Goal: Obtain resource: Download file/media

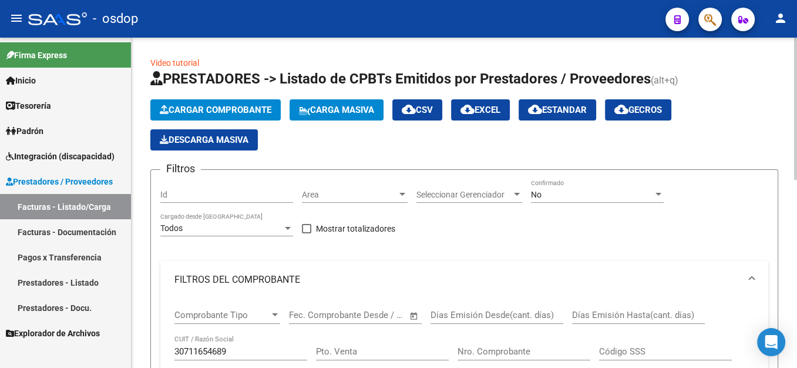
click at [209, 335] on div "30711654689 CUIT / Razón Social" at bounding box center [240, 347] width 133 height 25
click at [208, 346] on input "30711654689" at bounding box center [240, 351] width 133 height 11
click at [207, 346] on input "30711654689" at bounding box center [240, 351] width 133 height 11
click at [210, 346] on input "30711654689" at bounding box center [240, 351] width 133 height 11
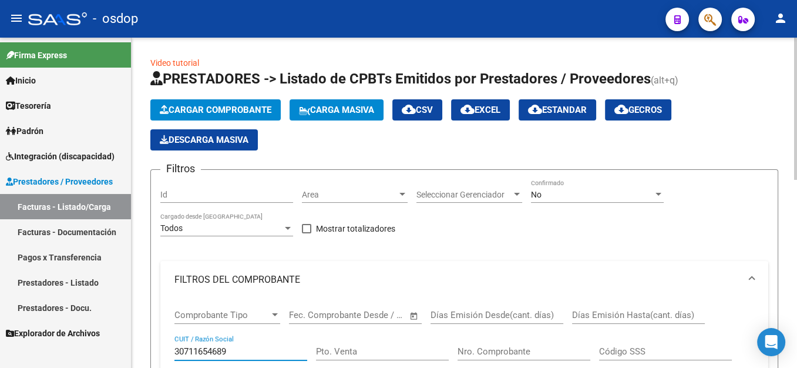
click at [210, 346] on input "30711654689" at bounding box center [240, 351] width 133 height 11
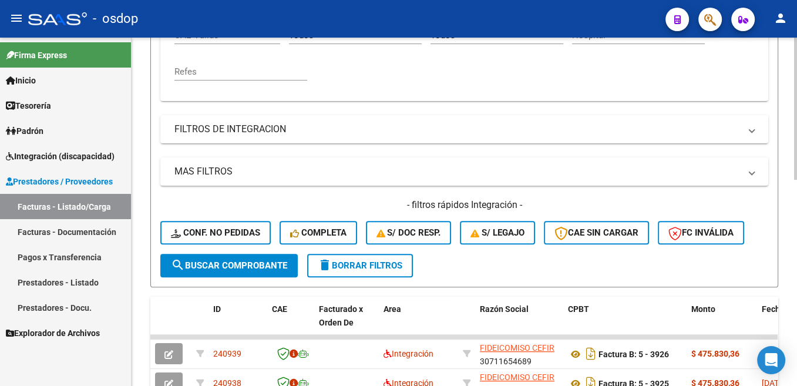
scroll to position [417, 0]
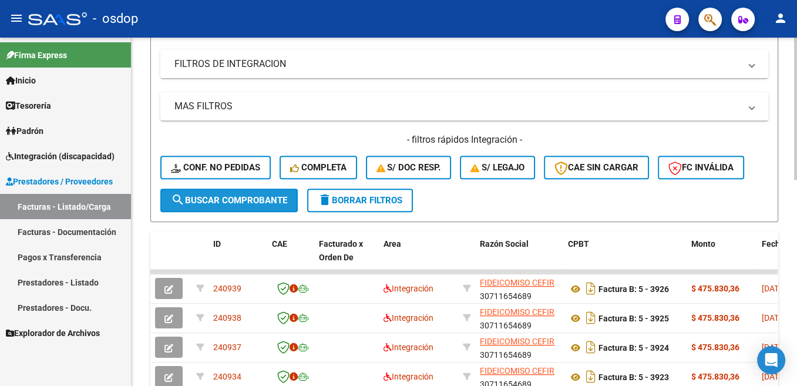
click at [266, 204] on span "search Buscar Comprobante" at bounding box center [229, 200] width 116 height 11
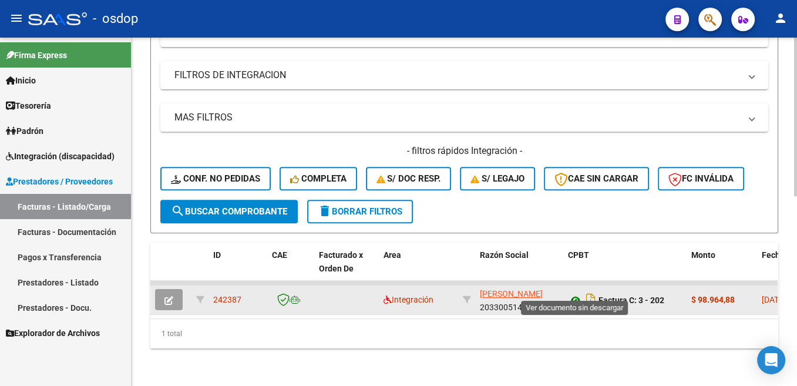
click at [573, 293] on icon at bounding box center [575, 300] width 15 height 14
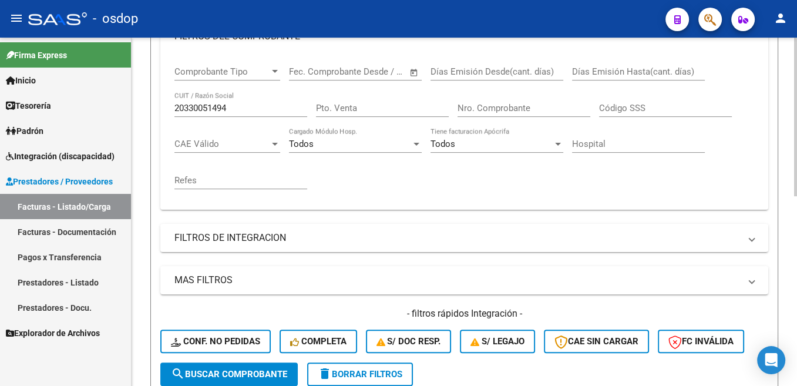
scroll to position [180, 0]
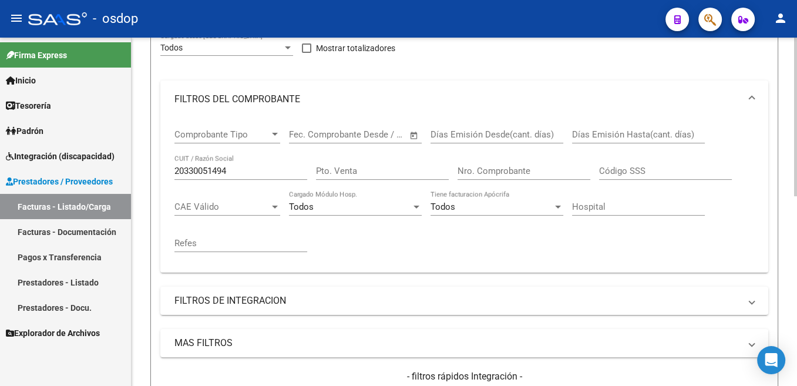
click at [204, 173] on input "20330051494" at bounding box center [240, 171] width 133 height 11
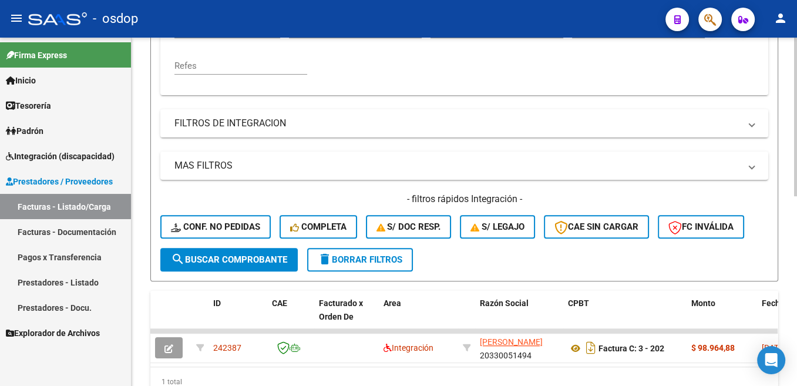
click at [242, 265] on span "search Buscar Comprobante" at bounding box center [229, 259] width 116 height 11
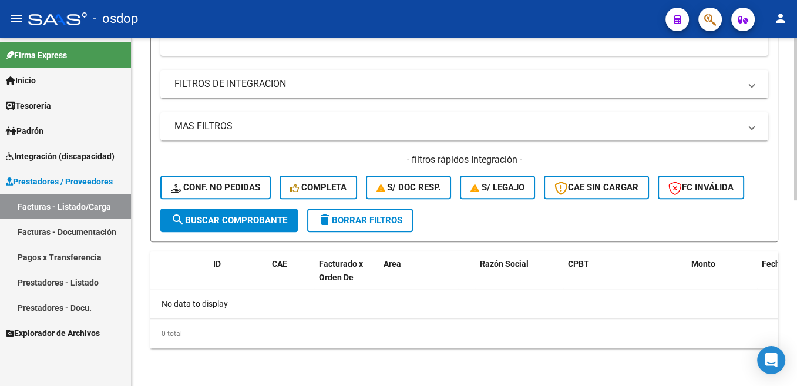
scroll to position [102, 0]
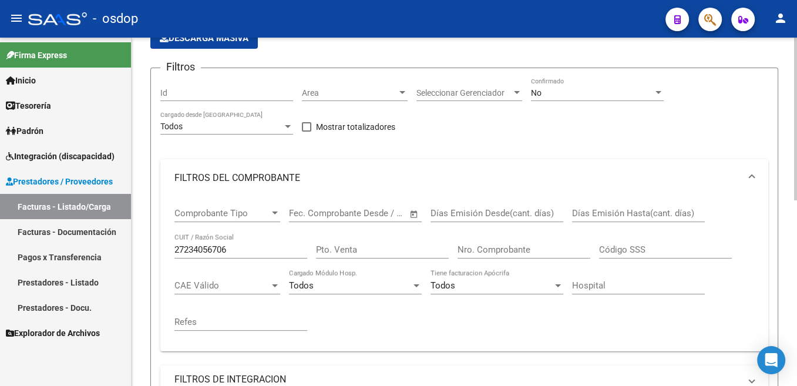
click at [194, 248] on input "27234056706" at bounding box center [240, 249] width 133 height 11
click at [193, 248] on input "27234056706" at bounding box center [240, 249] width 133 height 11
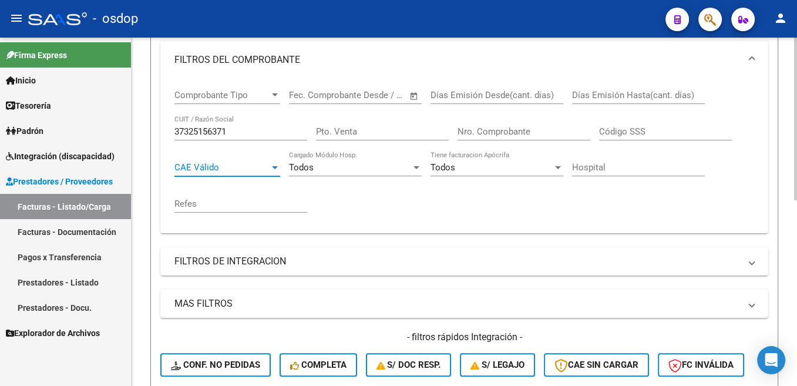
scroll to position [397, 0]
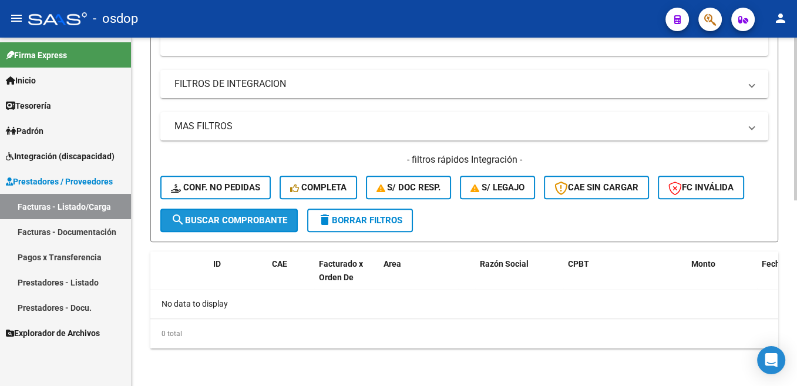
click at [281, 220] on span "search Buscar Comprobante" at bounding box center [229, 220] width 116 height 11
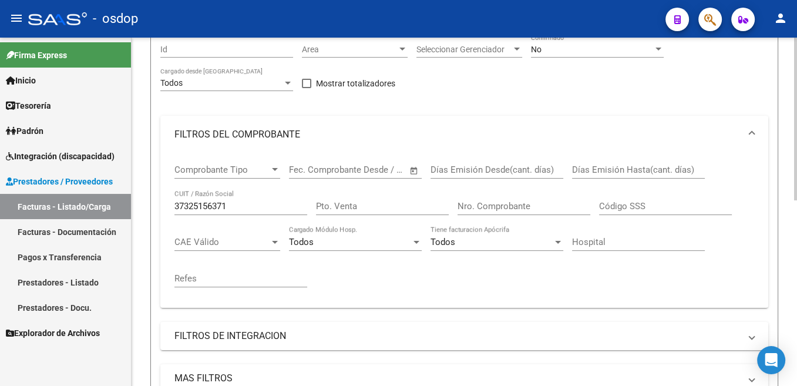
scroll to position [134, 0]
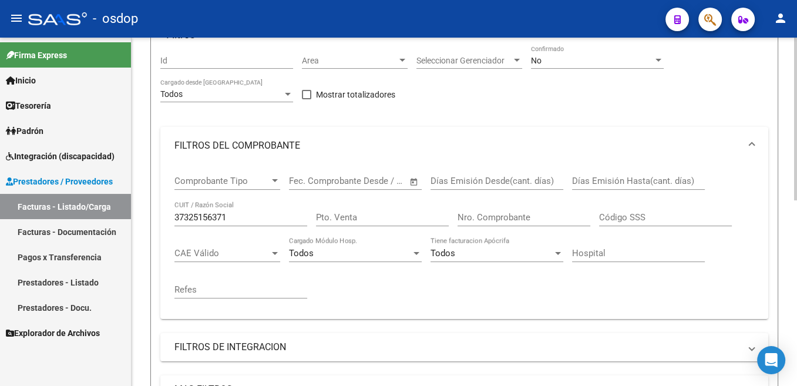
click at [240, 224] on div "37325156371 CUIT / Razón Social" at bounding box center [240, 213] width 133 height 25
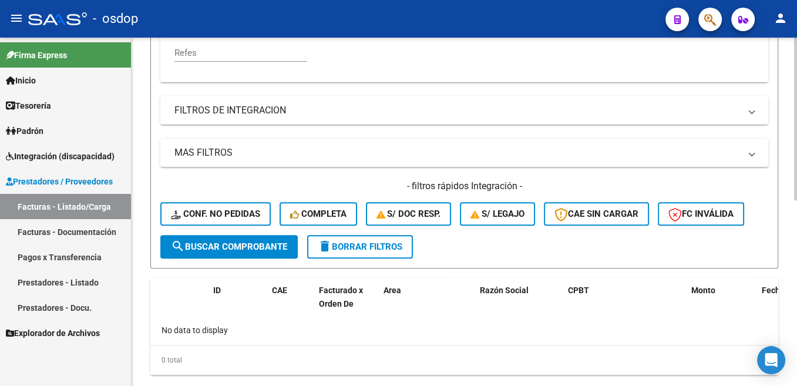
scroll to position [193, 0]
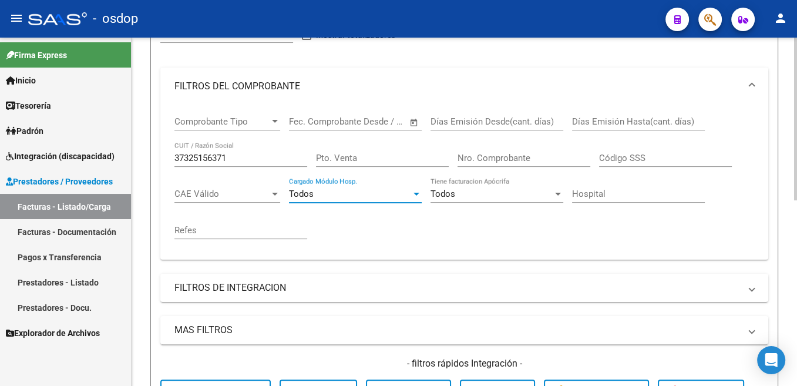
click at [211, 162] on input "37325156371" at bounding box center [240, 158] width 133 height 11
click at [210, 162] on input "37325156371" at bounding box center [240, 158] width 133 height 11
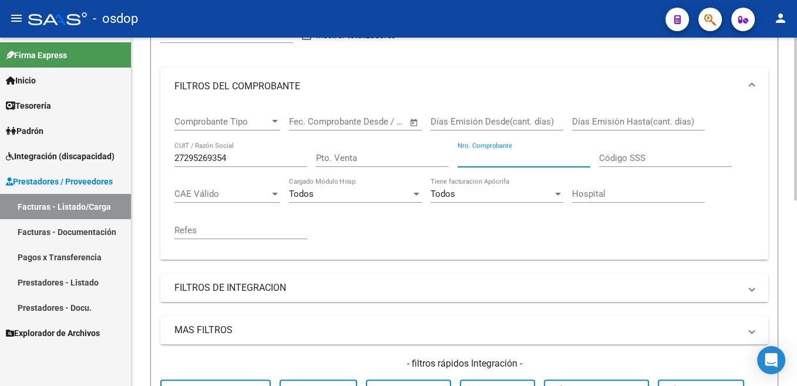
scroll to position [397, 0]
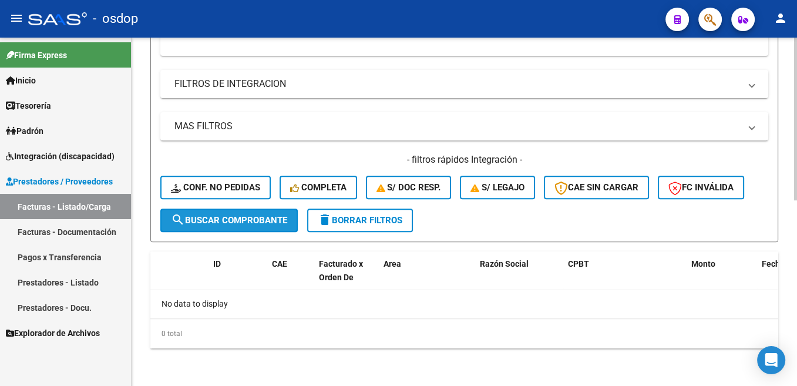
click at [273, 220] on span "search Buscar Comprobante" at bounding box center [229, 220] width 116 height 11
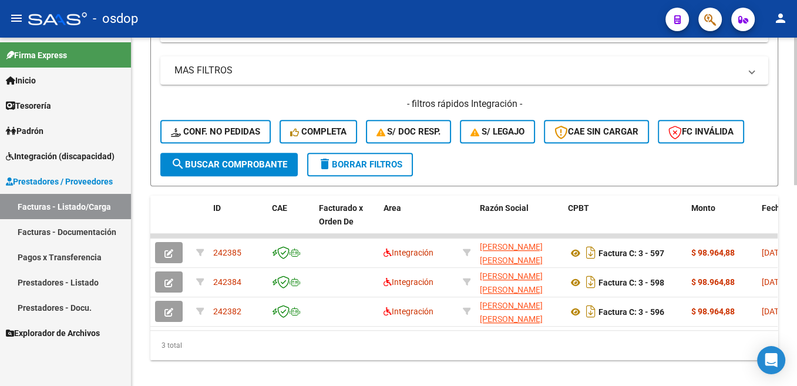
scroll to position [476, 0]
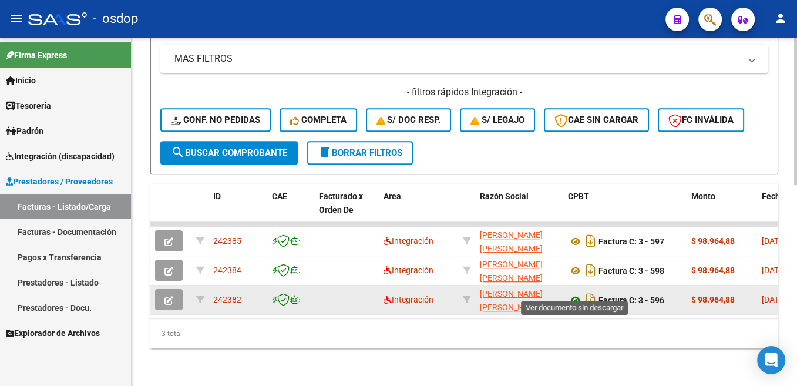
click at [575, 293] on icon at bounding box center [575, 300] width 15 height 14
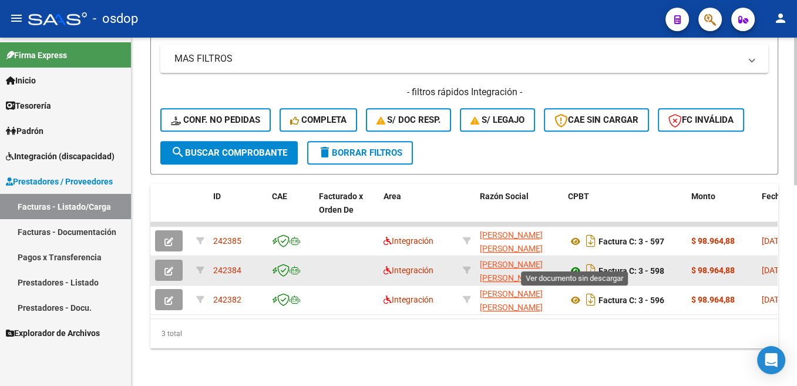
click at [576, 264] on icon at bounding box center [575, 271] width 15 height 14
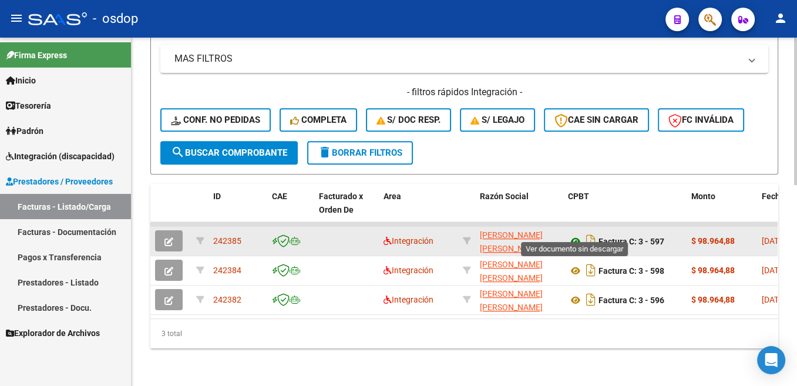
click at [573, 234] on icon at bounding box center [575, 241] width 15 height 14
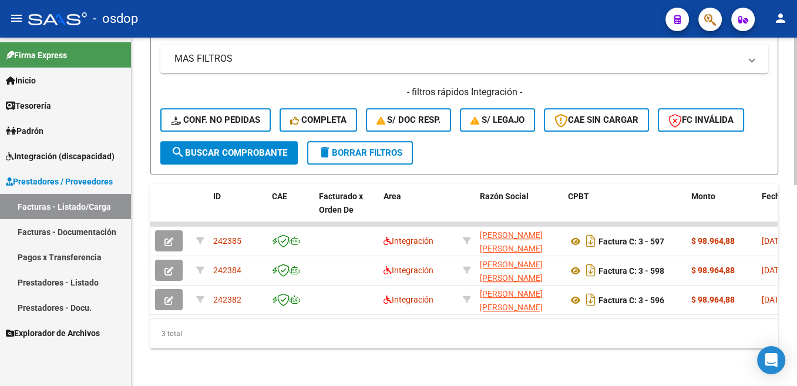
scroll to position [239, 0]
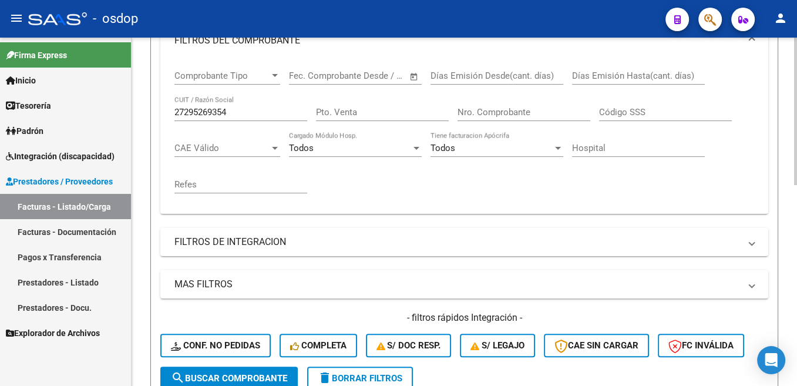
click at [202, 113] on input "27295269354" at bounding box center [240, 112] width 133 height 11
type input "27289130565"
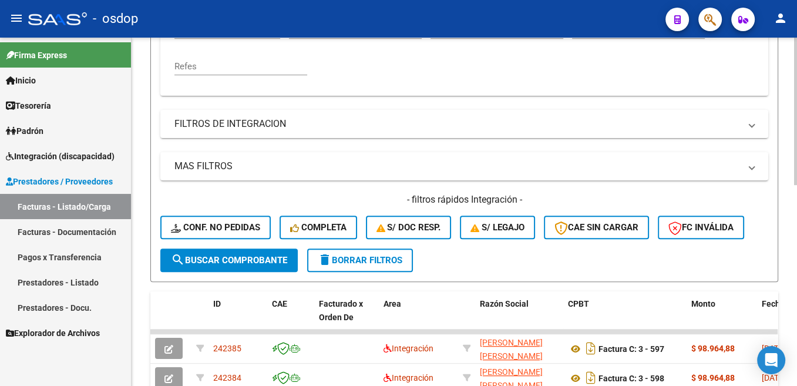
click at [255, 267] on button "search Buscar Comprobante" at bounding box center [228, 259] width 137 height 23
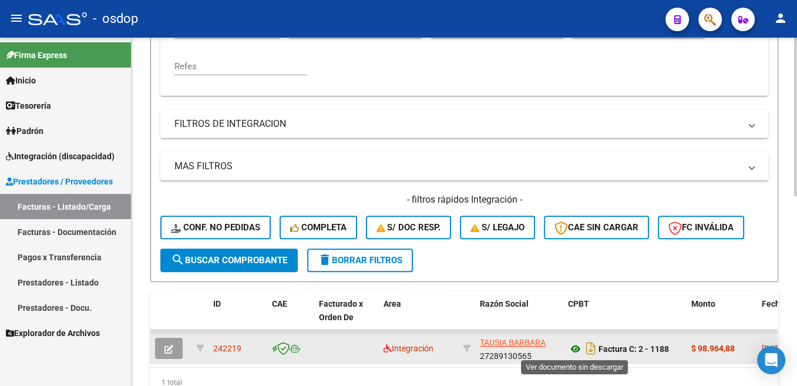
click at [577, 349] on icon at bounding box center [575, 349] width 15 height 14
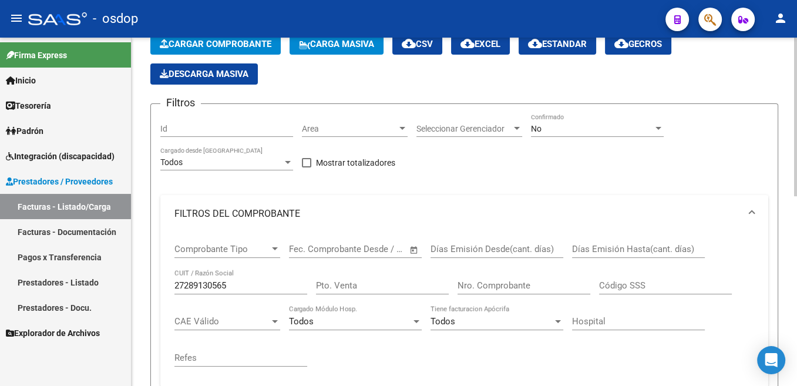
scroll to position [62, 0]
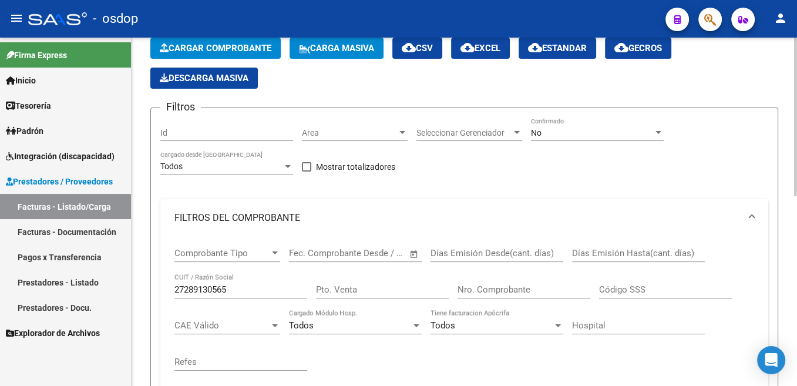
click at [203, 287] on input "27289130565" at bounding box center [240, 289] width 133 height 11
paste input "32500510"
type input "27325005101"
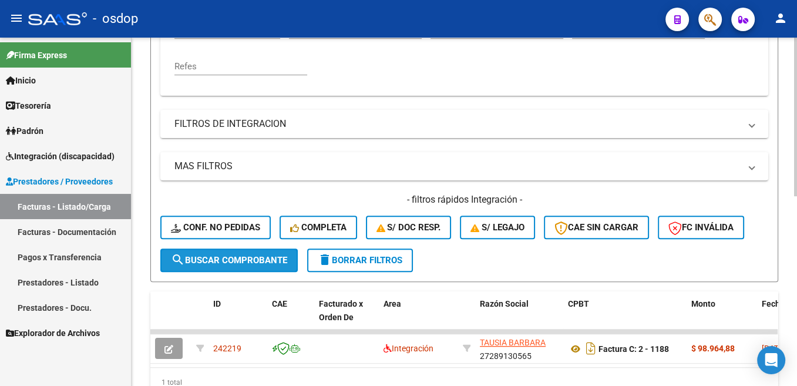
click at [264, 265] on span "search Buscar Comprobante" at bounding box center [229, 260] width 116 height 11
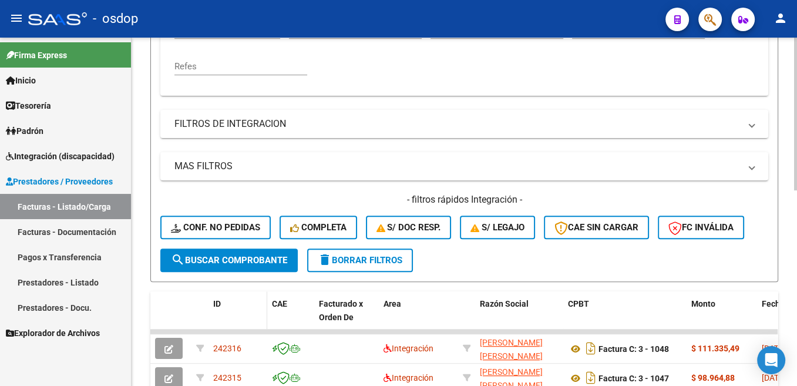
scroll to position [416, 0]
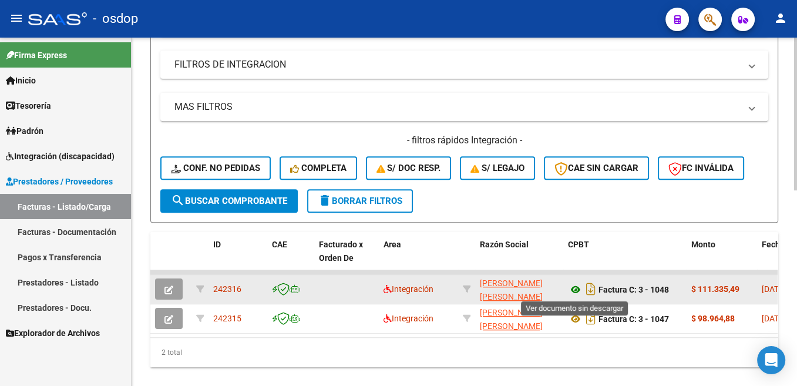
click at [572, 287] on icon at bounding box center [575, 289] width 15 height 14
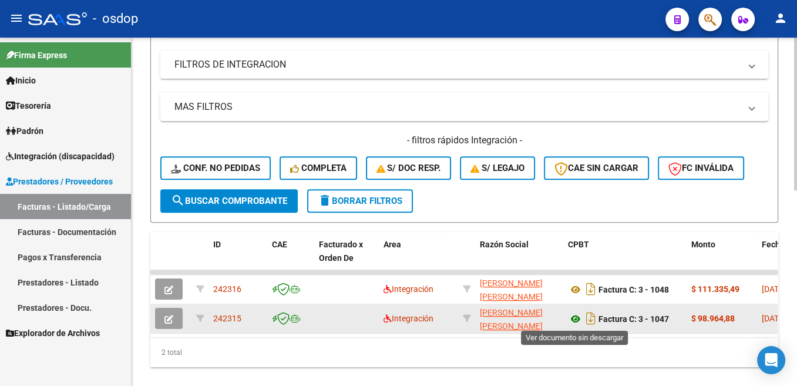
click at [573, 321] on icon at bounding box center [575, 319] width 15 height 14
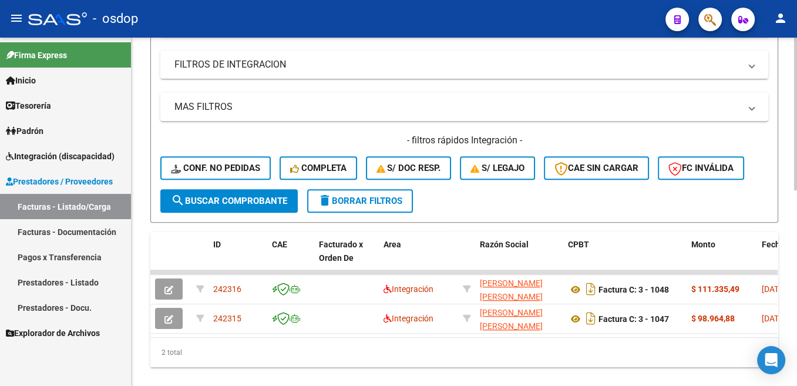
scroll to position [239, 0]
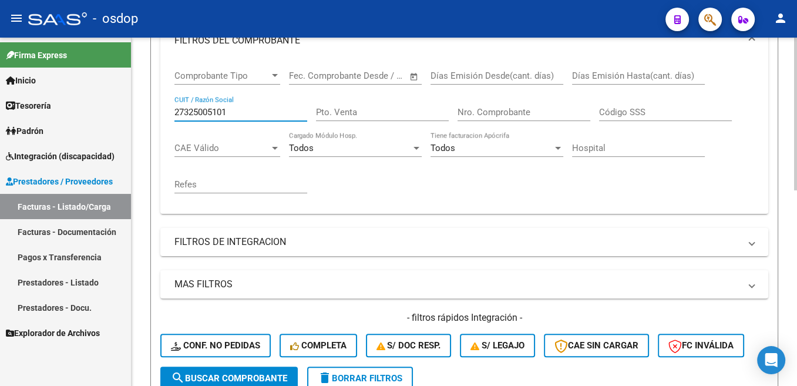
click at [189, 109] on input "27325005101" at bounding box center [240, 112] width 133 height 11
click at [189, 106] on div "27325005101 CUIT / Razón Social" at bounding box center [240, 108] width 133 height 25
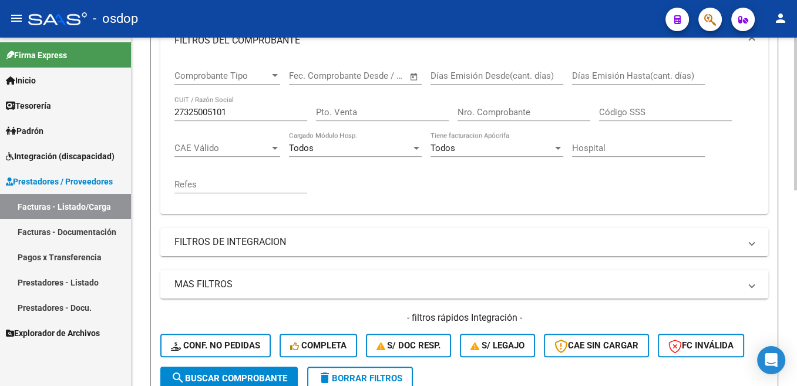
click at [189, 106] on div "27325005101 CUIT / Razón Social" at bounding box center [240, 108] width 133 height 25
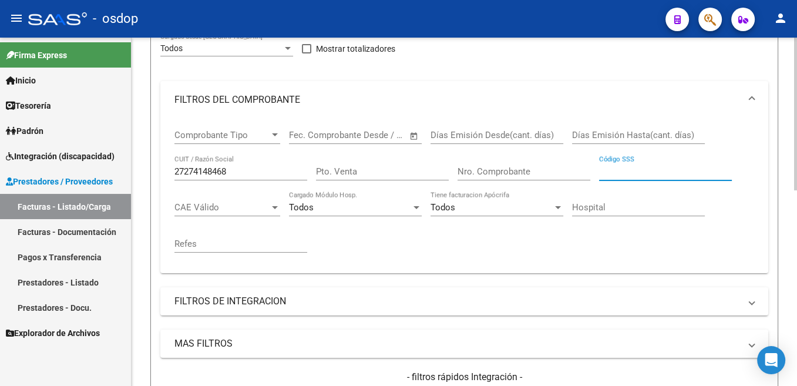
scroll to position [416, 0]
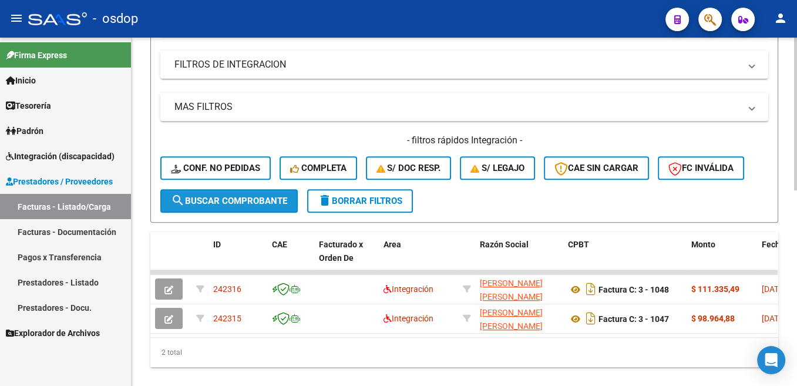
click at [267, 202] on span "search Buscar Comprobante" at bounding box center [229, 201] width 116 height 11
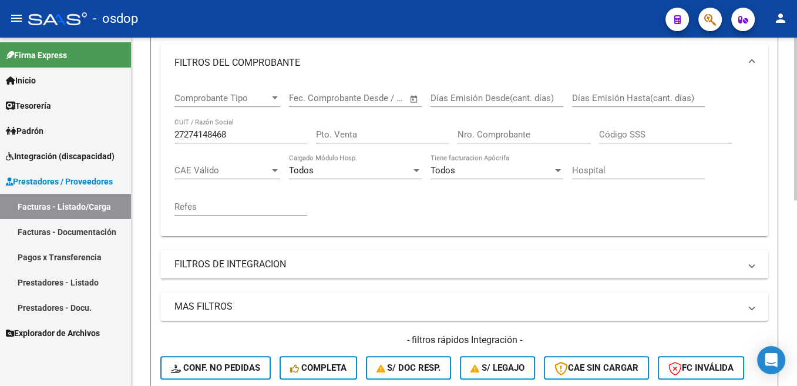
scroll to position [102, 0]
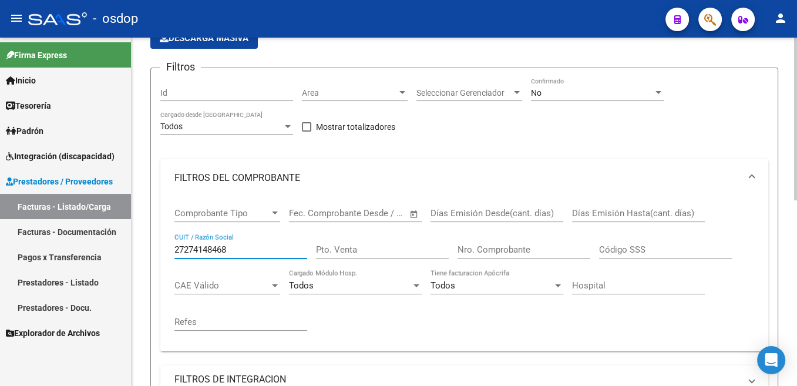
click at [250, 248] on input "27274148468" at bounding box center [240, 249] width 133 height 11
click at [206, 252] on input "27274148468" at bounding box center [240, 249] width 133 height 11
click at [224, 283] on span "CAE Válido" at bounding box center [221, 285] width 95 height 11
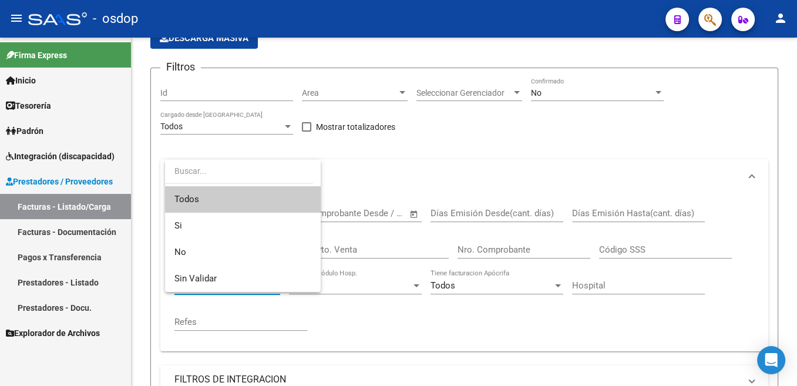
click at [314, 340] on div at bounding box center [398, 193] width 797 height 386
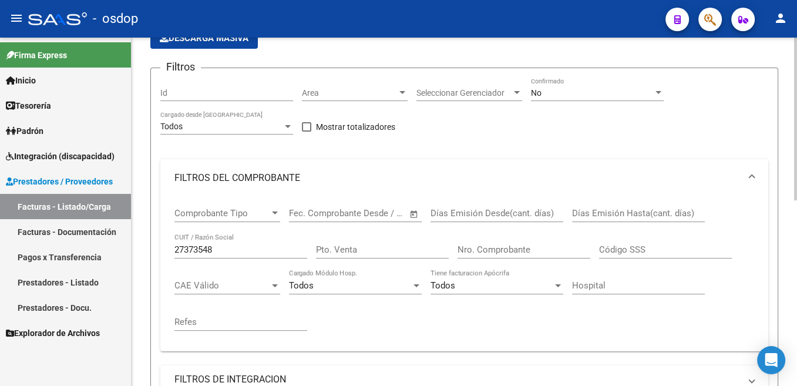
click at [218, 247] on input "27373548" at bounding box center [240, 249] width 133 height 11
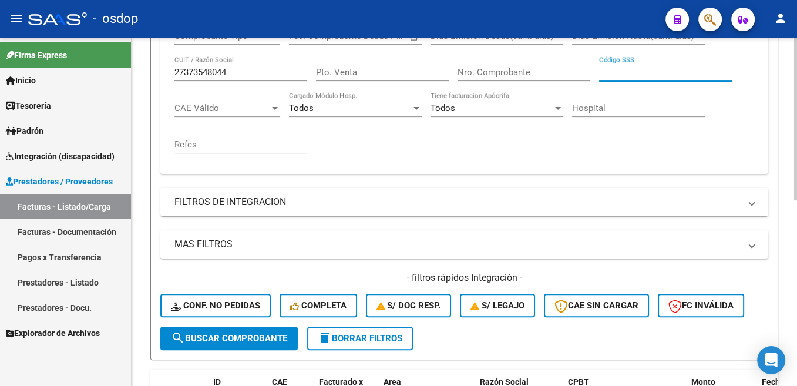
click at [259, 333] on button "search Buscar Comprobante" at bounding box center [228, 337] width 137 height 23
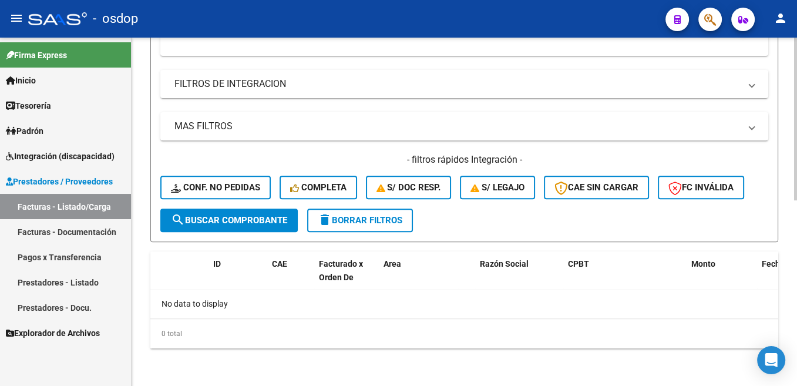
scroll to position [102, 0]
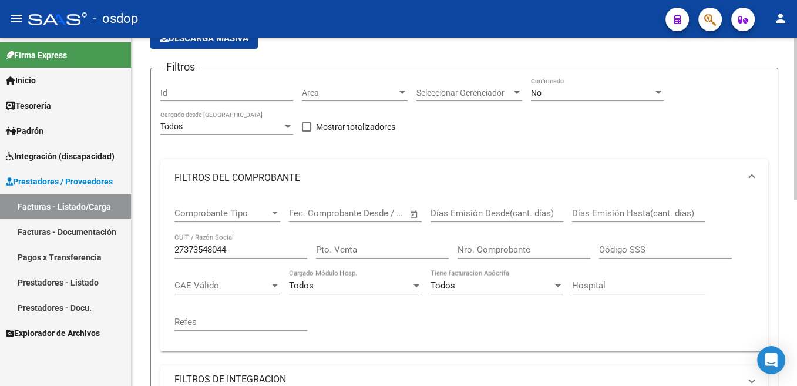
click at [210, 249] on input "27373548044" at bounding box center [240, 249] width 133 height 11
type input "3"
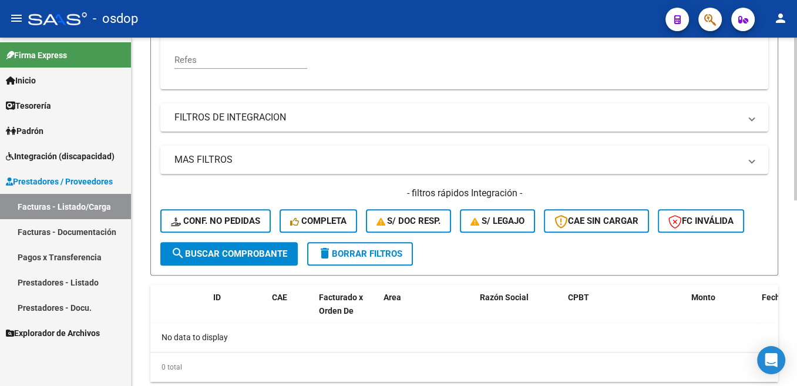
scroll to position [397, 0]
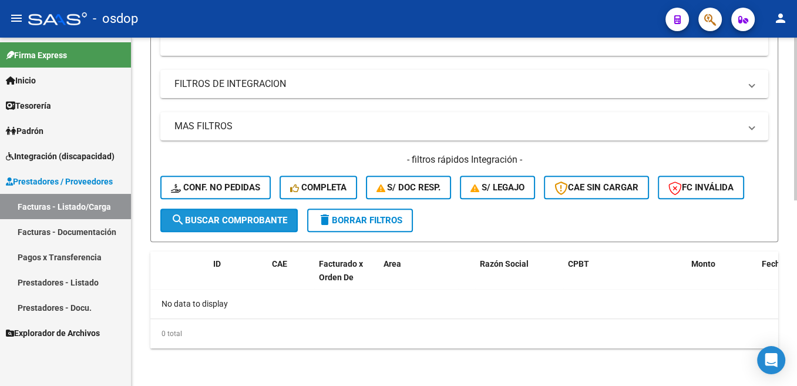
click at [271, 215] on button "search Buscar Comprobante" at bounding box center [228, 219] width 137 height 23
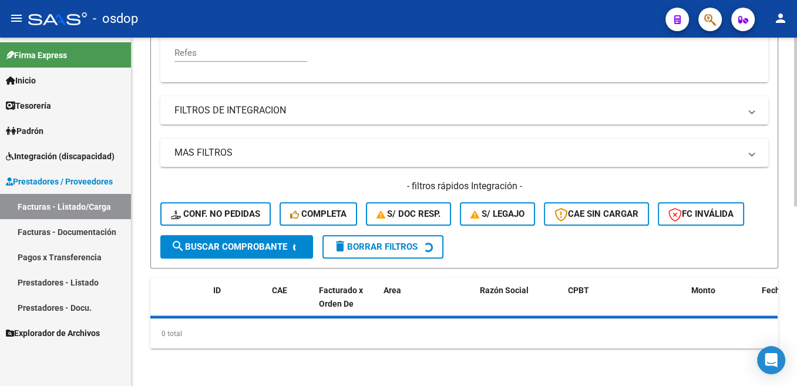
scroll to position [370, 0]
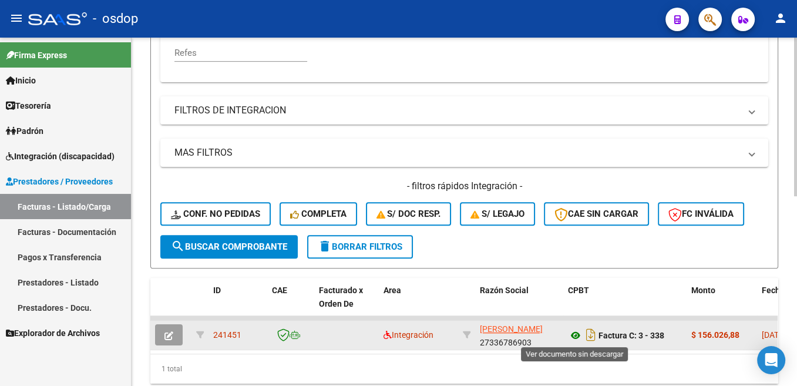
click at [574, 334] on icon at bounding box center [575, 335] width 15 height 14
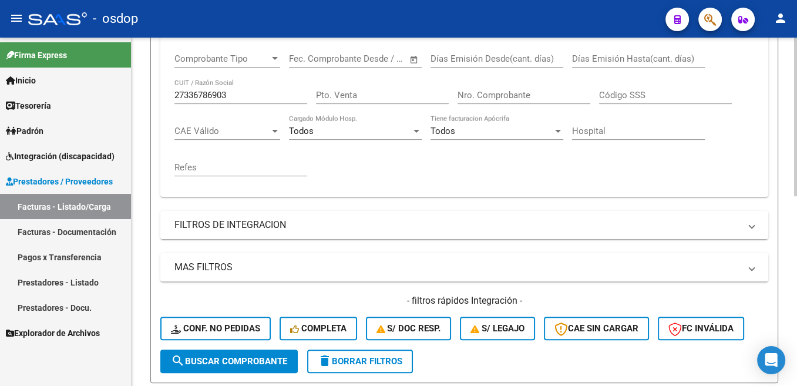
scroll to position [193, 0]
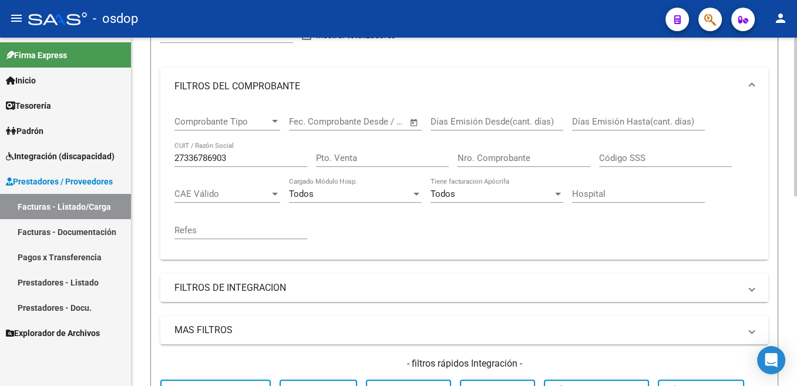
click at [220, 162] on input "27336786903" at bounding box center [240, 158] width 133 height 11
type input "33707289959"
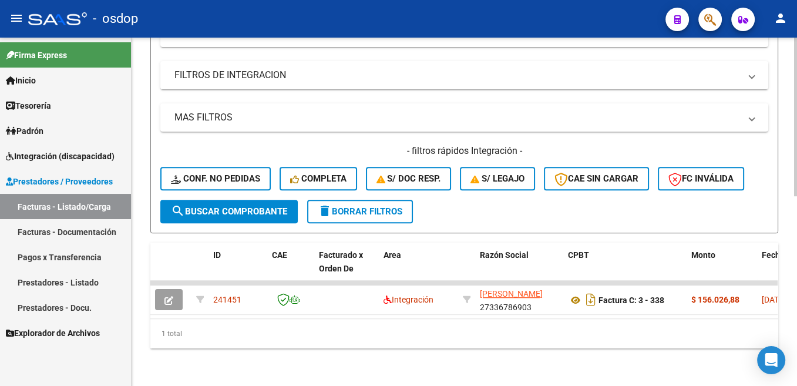
click at [267, 206] on span "search Buscar Comprobante" at bounding box center [229, 211] width 116 height 11
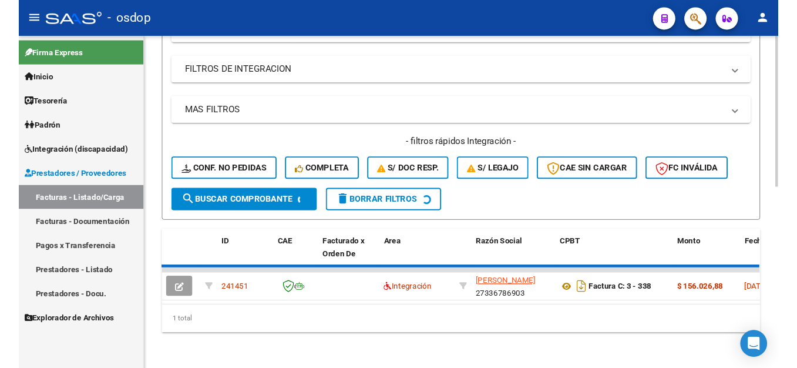
scroll to position [397, 0]
